Goal: Task Accomplishment & Management: Use online tool/utility

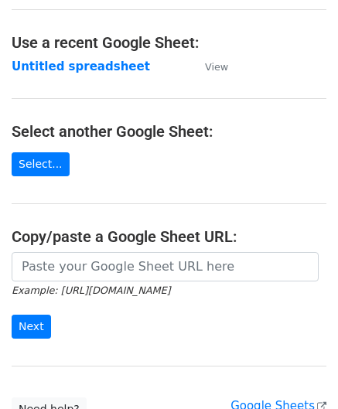
scroll to position [77, 0]
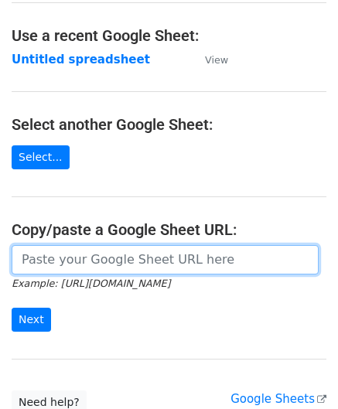
click at [80, 260] on input "url" at bounding box center [165, 259] width 307 height 29
paste input "[URL][DOMAIN_NAME]"
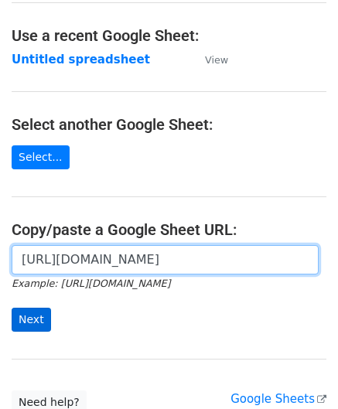
type input "https://docs.google.com/spreadsheets/d/1JN6AqD33CSws6_hpbAkfuuJpcWRUrNoKWKOVeW2…"
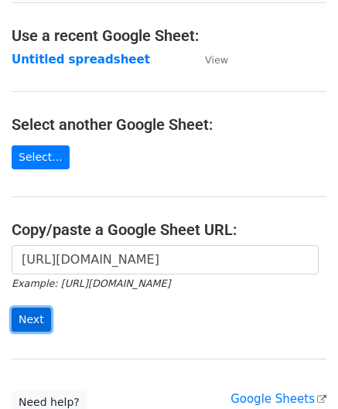
click at [29, 319] on input "Next" at bounding box center [31, 320] width 39 height 24
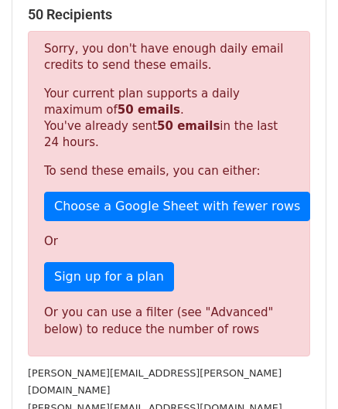
scroll to position [522, 0]
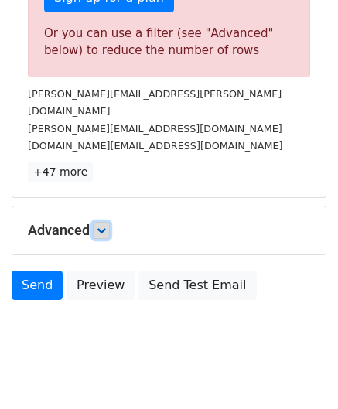
click at [105, 226] on icon at bounding box center [101, 230] width 9 height 9
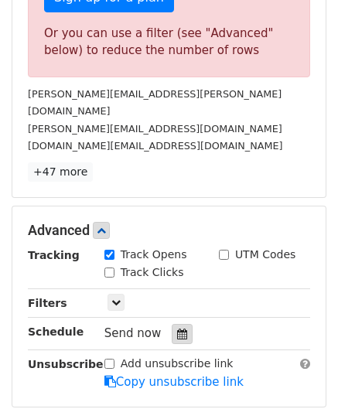
click at [177, 329] on icon at bounding box center [182, 334] width 10 height 11
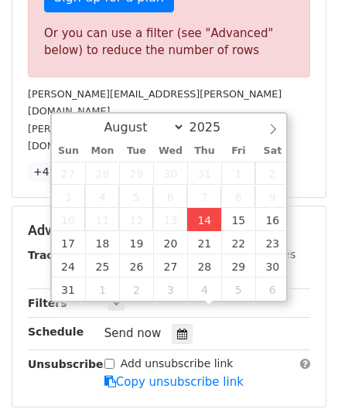
type input "[DATE] 12:00"
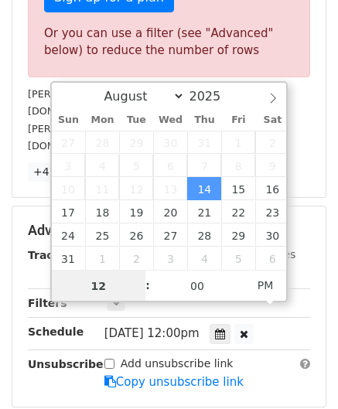
paste input "8"
type input "8"
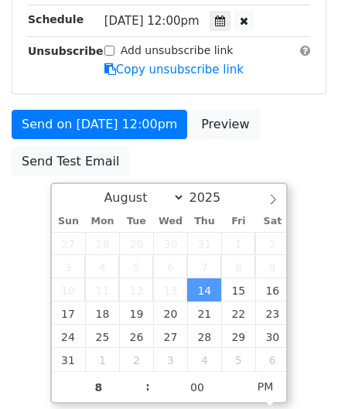
type input "[DATE] 20:00"
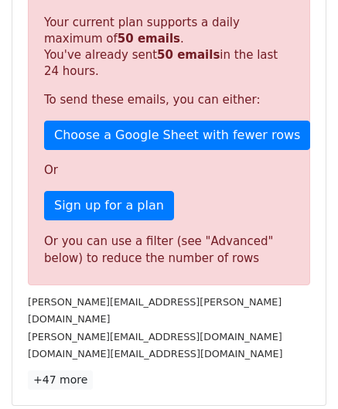
scroll to position [709, 0]
